Goal: Information Seeking & Learning: Learn about a topic

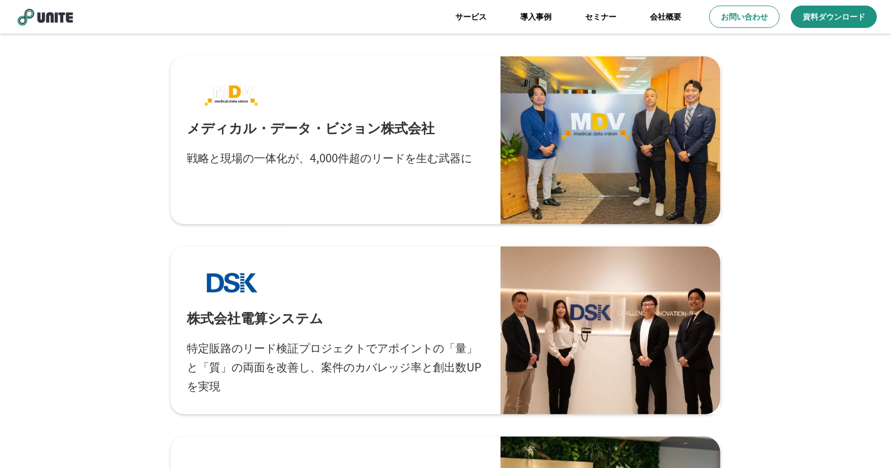
scroll to position [2994, 0]
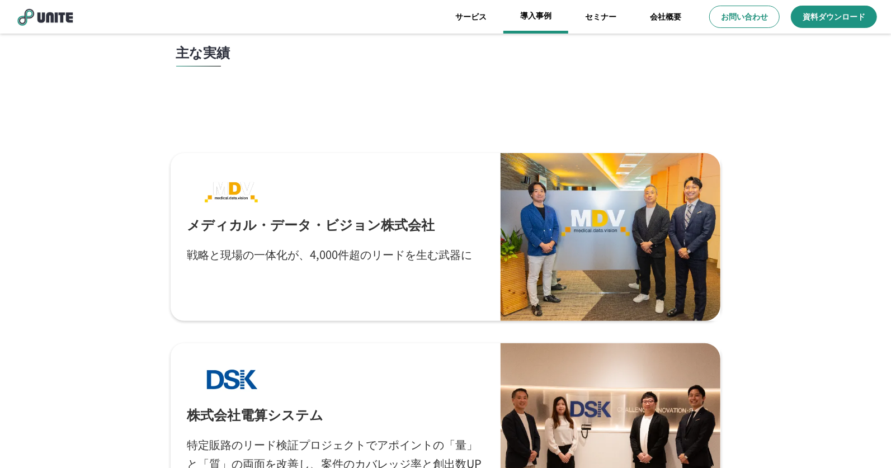
click at [543, 15] on link "導入事例" at bounding box center [535, 17] width 65 height 34
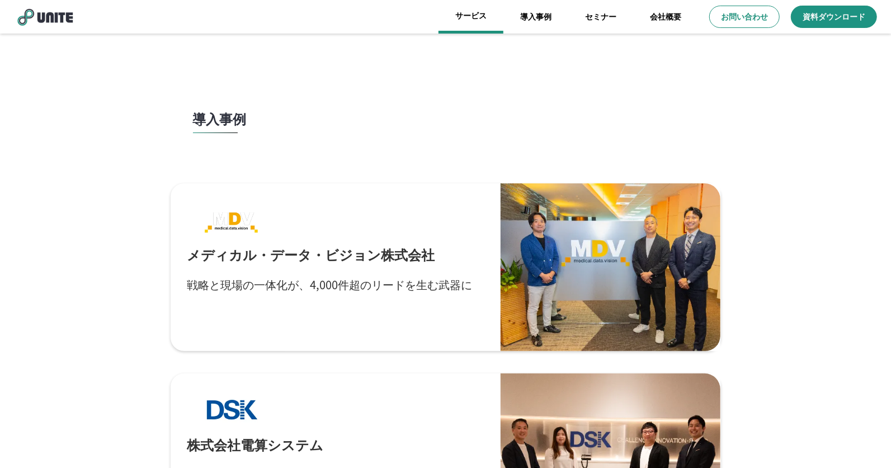
click at [494, 15] on link "サービス" at bounding box center [470, 17] width 65 height 34
click at [471, 12] on link "サービス" at bounding box center [470, 17] width 65 height 34
click at [587, 12] on link "セミナー" at bounding box center [600, 17] width 65 height 34
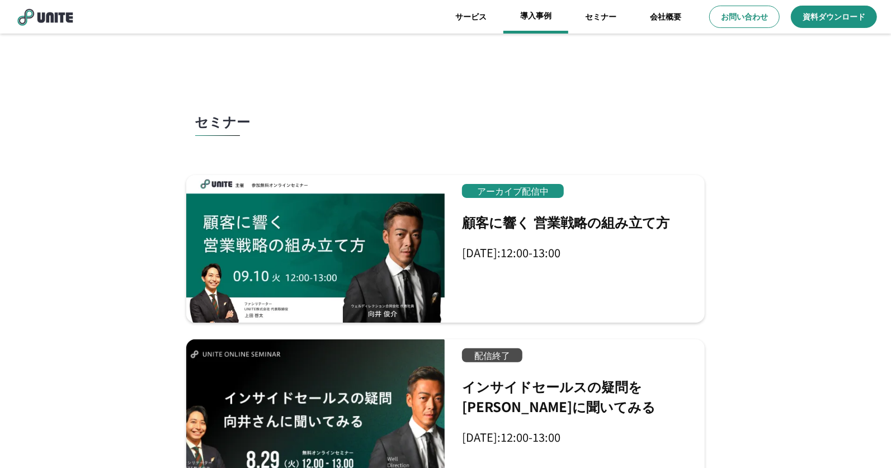
click at [529, 19] on link "導入事例" at bounding box center [535, 17] width 65 height 34
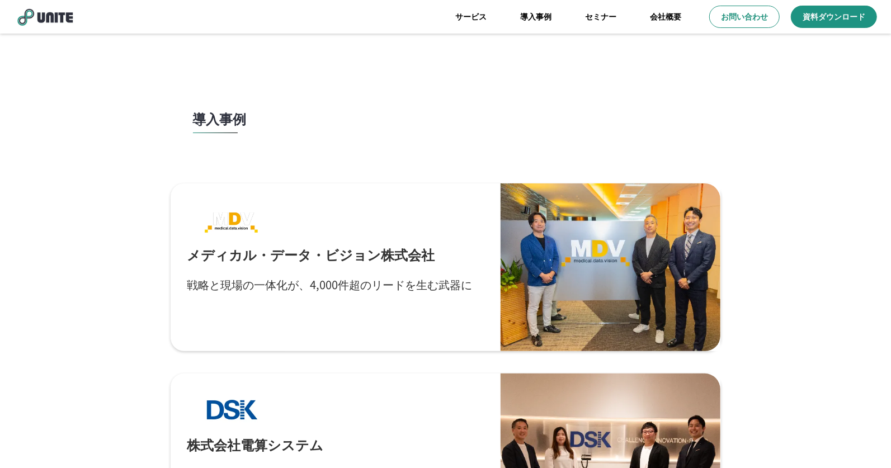
click at [27, 11] on img at bounding box center [45, 16] width 62 height 19
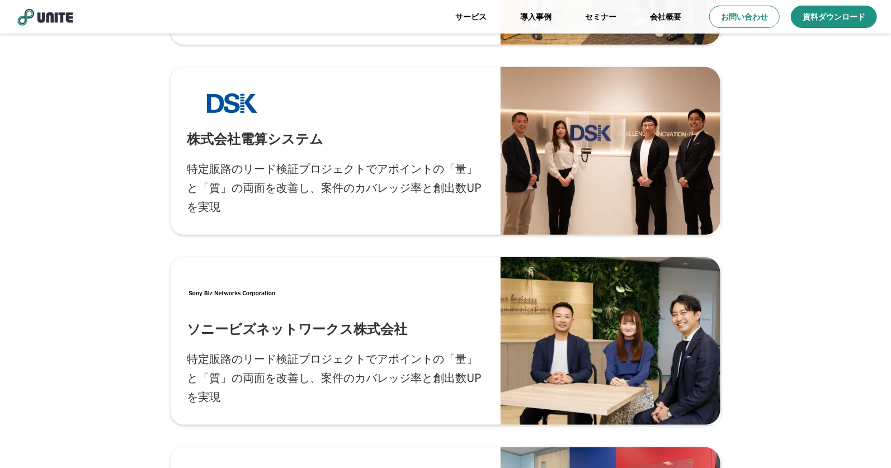
scroll to position [3262, 0]
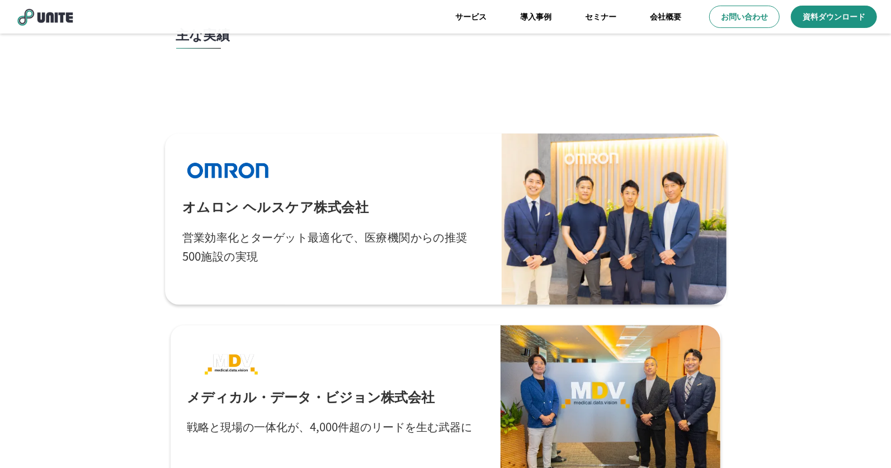
click at [444, 179] on div "オムロン ヘルスケア株式会社 営業効率化とターゲット最適化で、医療機関からの推奨500施設の実現" at bounding box center [333, 219] width 303 height 137
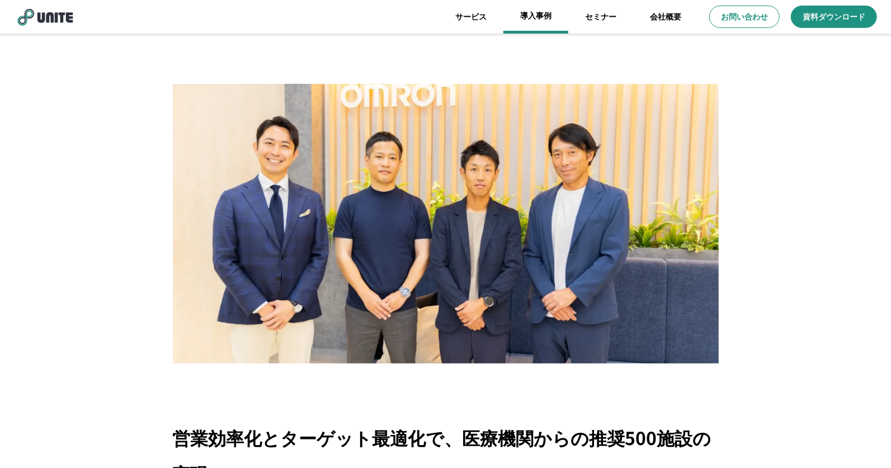
click at [532, 18] on link "導入事例" at bounding box center [535, 17] width 65 height 34
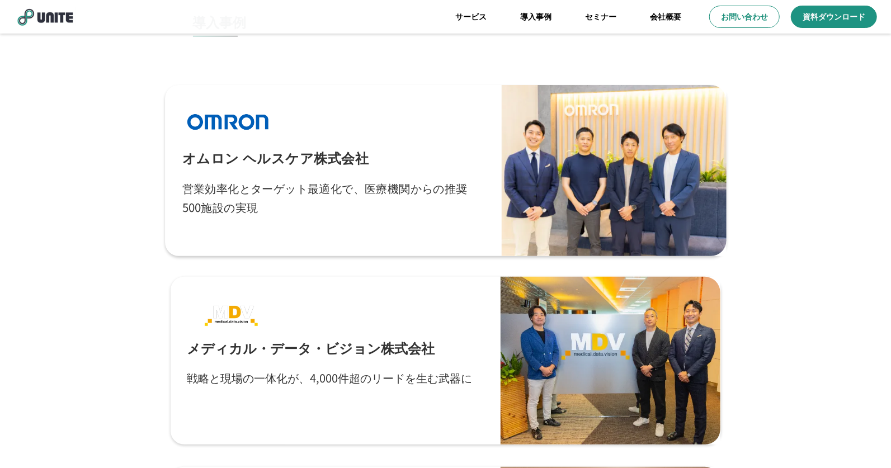
scroll to position [87, 0]
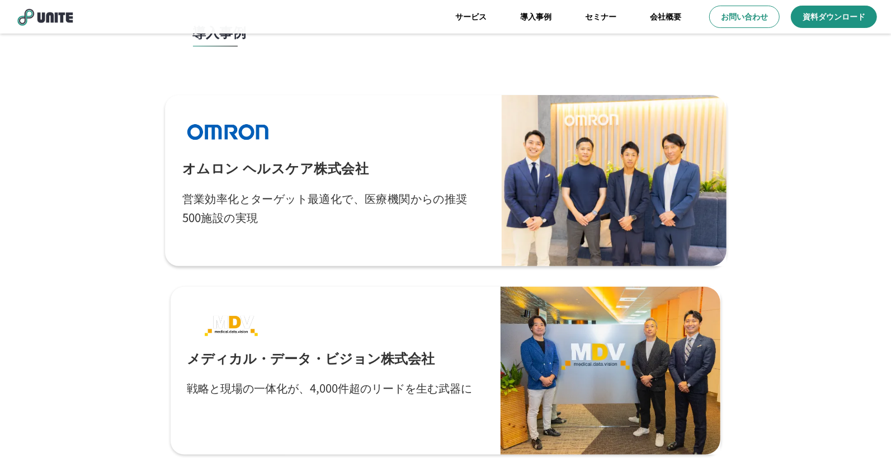
click at [468, 173] on div "オムロン ヘルスケア株式会社 営業効率化とターゲット最適化で、医療機関からの推奨500施設の実現" at bounding box center [333, 180] width 303 height 137
